Goal: Navigation & Orientation: Understand site structure

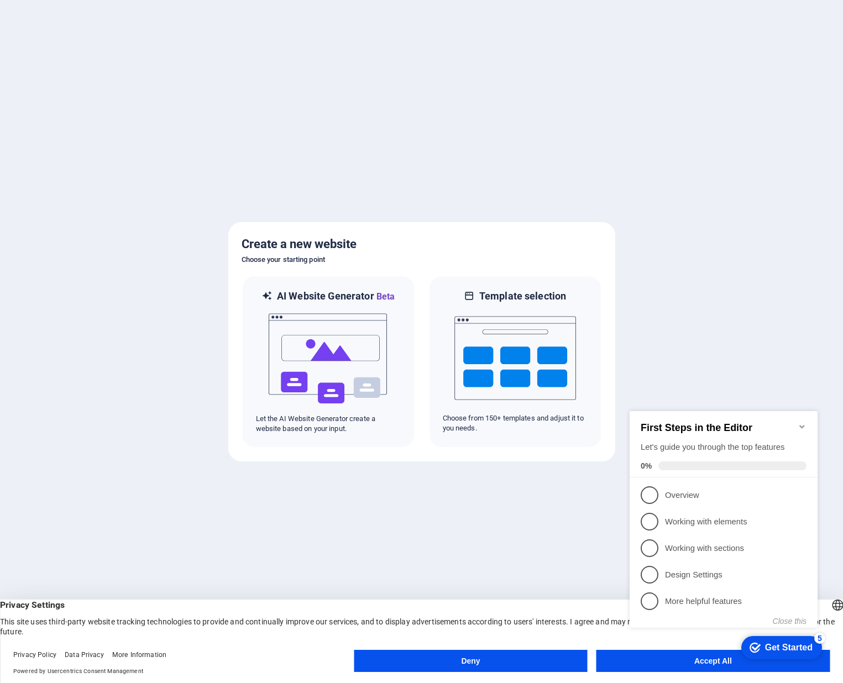
drag, startPoint x: 665, startPoint y: 665, endPoint x: 659, endPoint y: 666, distance: 6.7
click at [665, 666] on appcues-checklist "Contextual help checklist present on screen" at bounding box center [725, 531] width 201 height 271
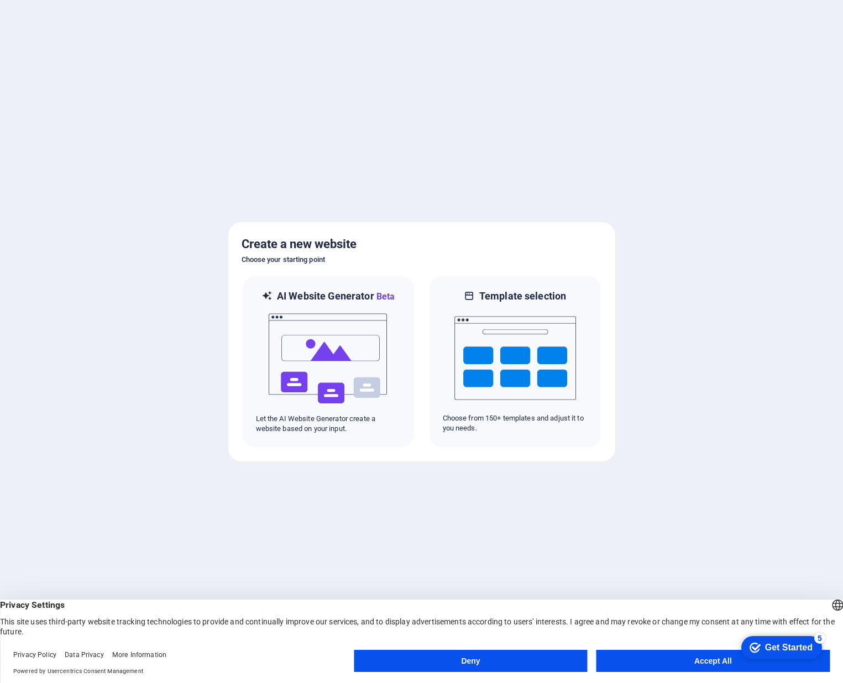
click at [733, 665] on appcues-checklist "Contextual help checklist present on screen" at bounding box center [780, 649] width 94 height 36
click at [715, 661] on button "Accept All" at bounding box center [713, 661] width 233 height 22
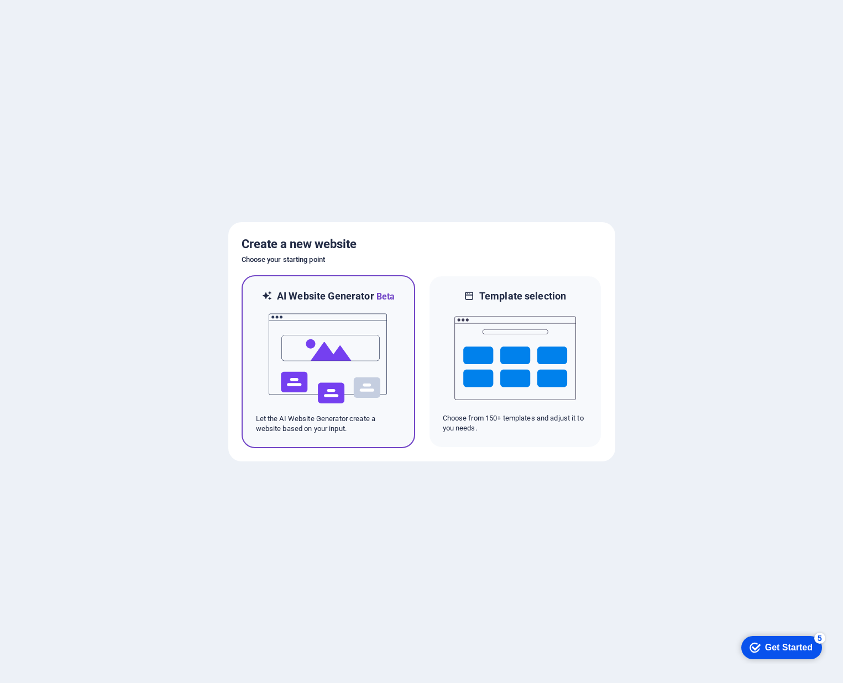
click at [356, 359] on img at bounding box center [329, 359] width 122 height 111
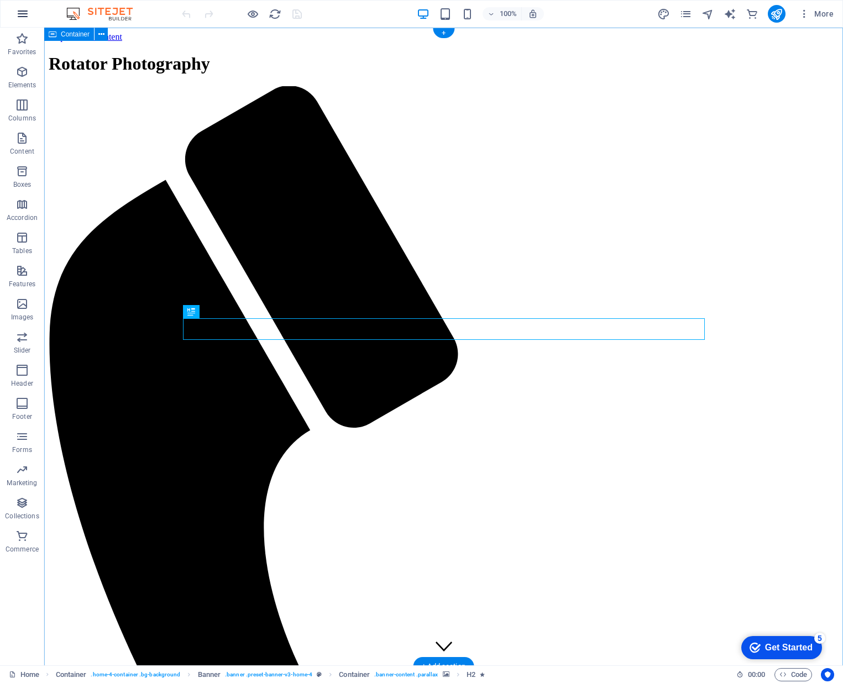
click at [23, 13] on icon "button" at bounding box center [22, 13] width 13 height 13
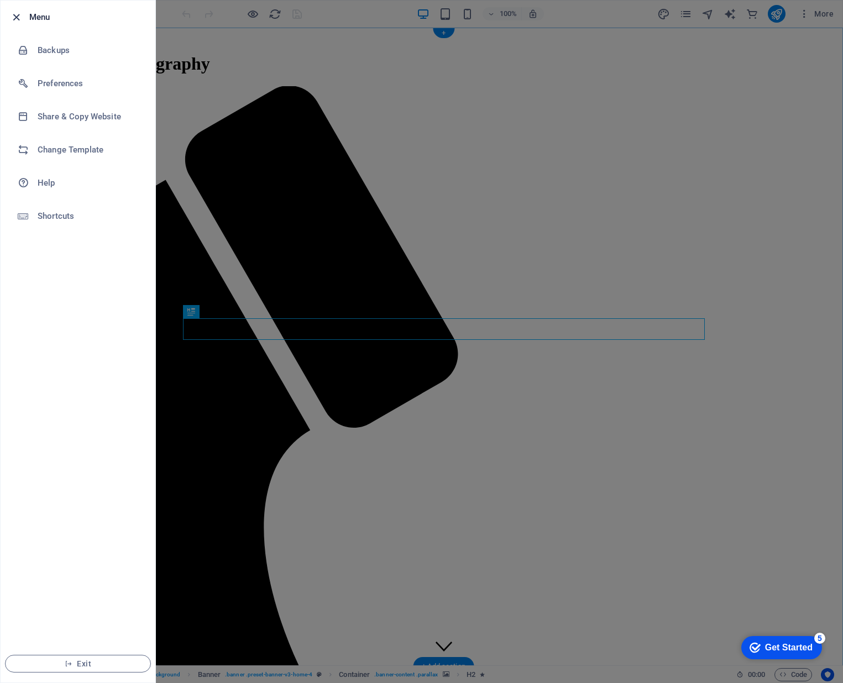
click at [21, 15] on icon "button" at bounding box center [16, 17] width 13 height 13
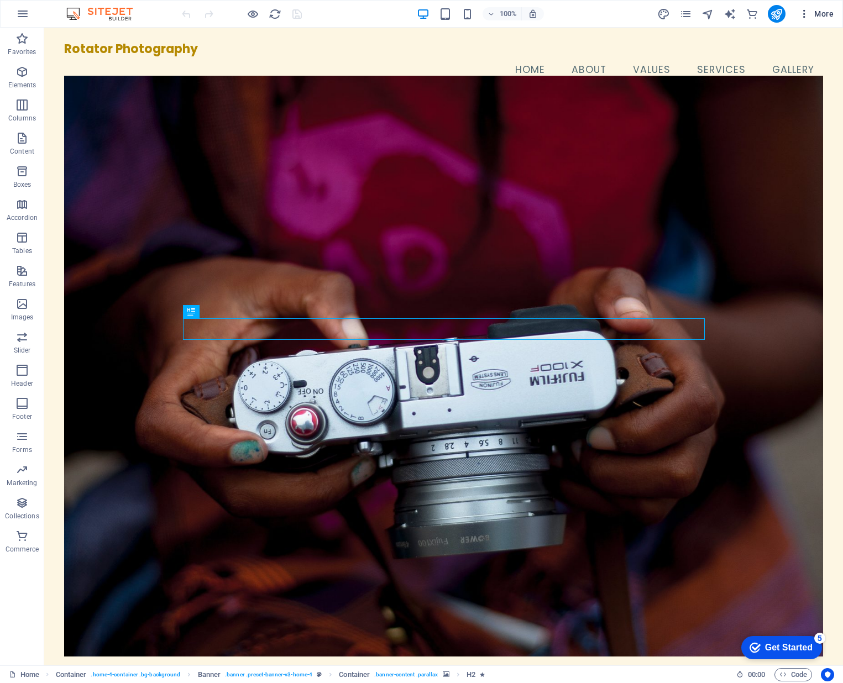
click at [826, 14] on span "More" at bounding box center [816, 13] width 35 height 11
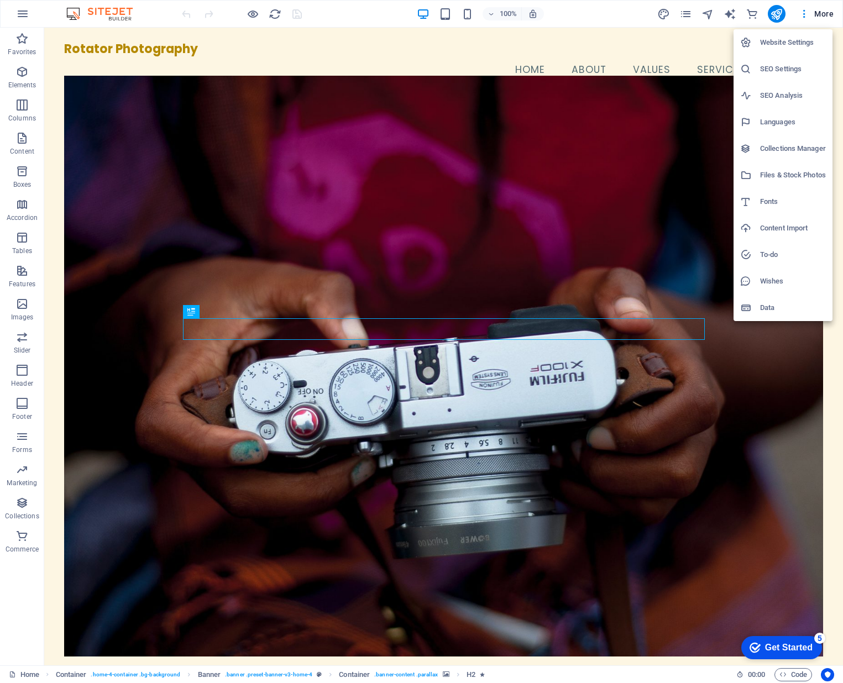
click at [804, 14] on div at bounding box center [421, 341] width 843 height 683
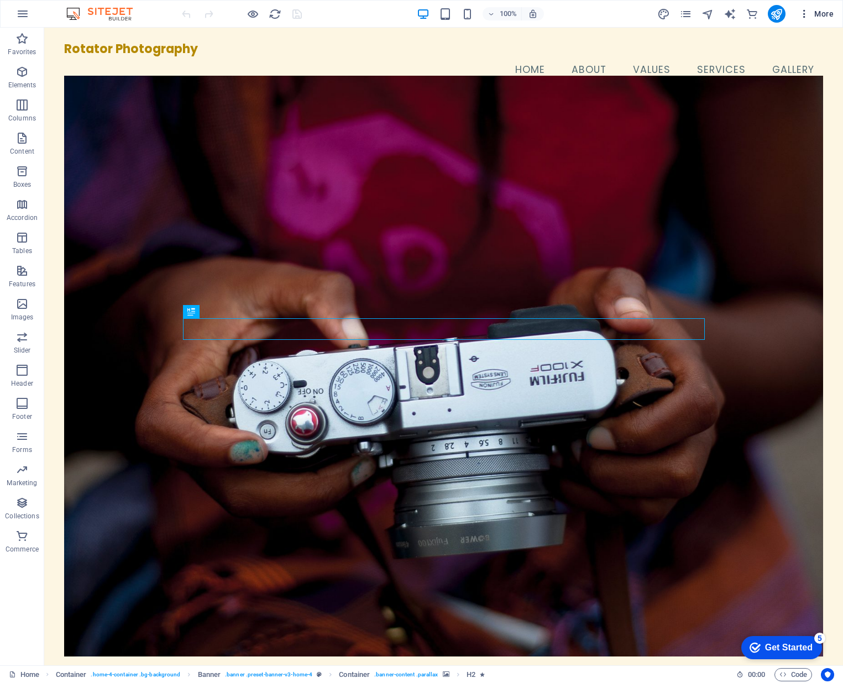
click at [805, 14] on icon "button" at bounding box center [804, 13] width 11 height 11
